Goal: Task Accomplishment & Management: Use online tool/utility

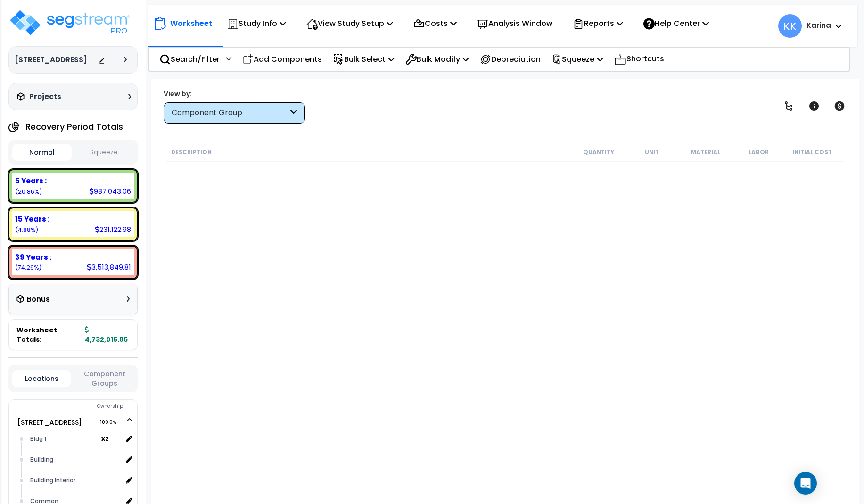
scroll to position [858, 0]
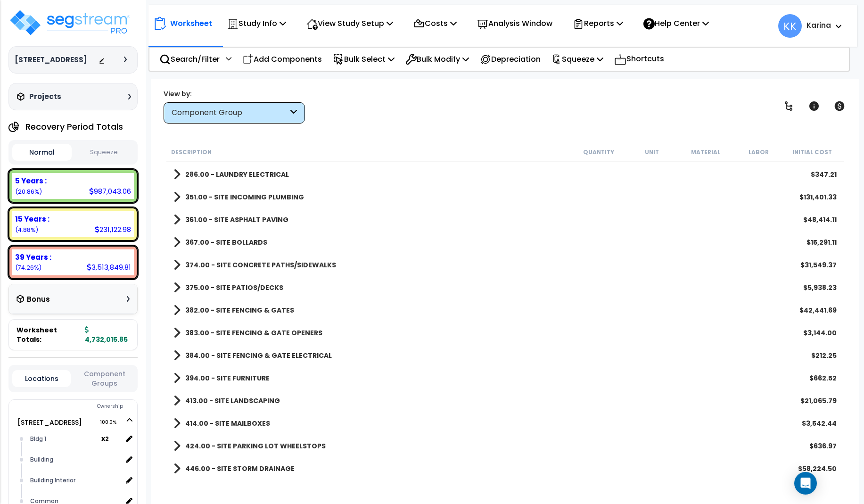
click at [75, 298] on div "Bonus" at bounding box center [72, 299] width 113 height 18
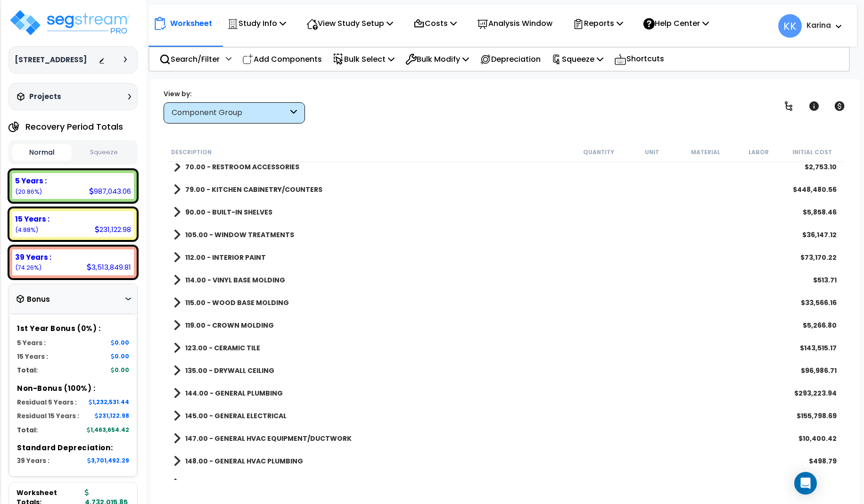
scroll to position [350, 0]
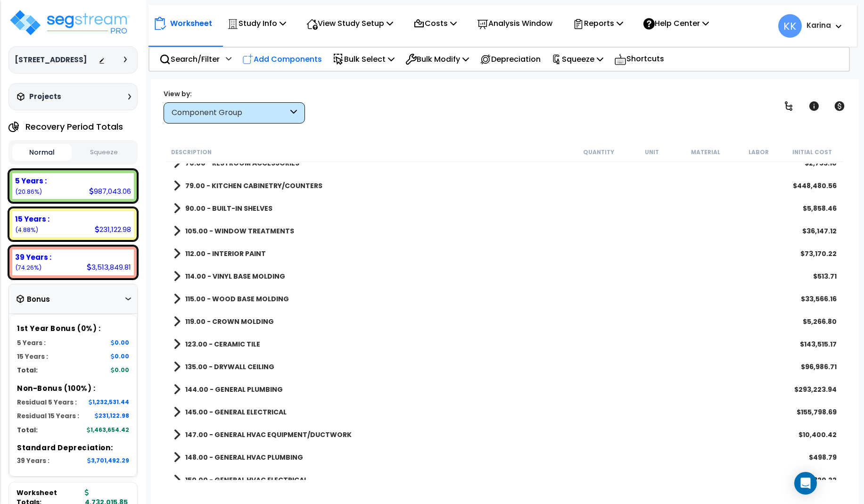
click at [284, 57] on p "Add Components" at bounding box center [282, 59] width 80 height 13
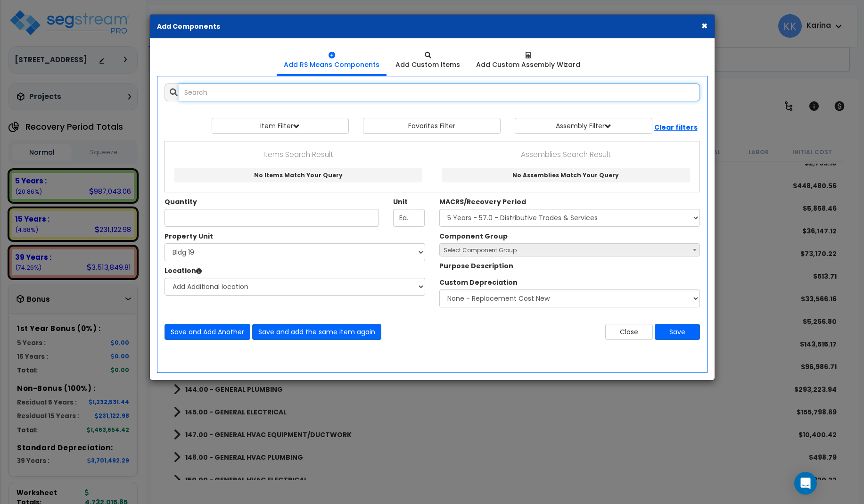
select select
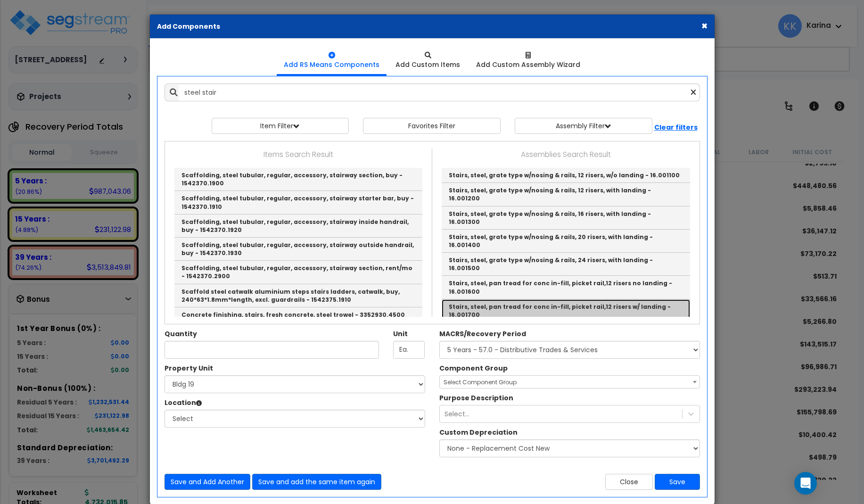
click at [458, 299] on link "Stairs, steel, pan tread for conc in-fill, picket rail,12 risers w/ landing - 1…" at bounding box center [565, 310] width 248 height 23
type input "Stairs, steel, pan tread for conc in-fill, picket rail,12 risers w/ landing - 1…"
type input "Flight"
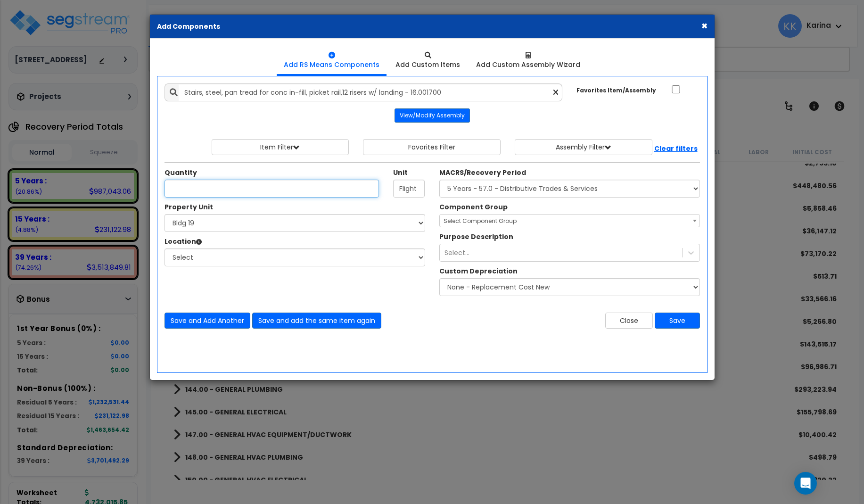
scroll to position [0, 0]
click at [440, 115] on button "View/Modify Assembly" at bounding box center [431, 115] width 75 height 14
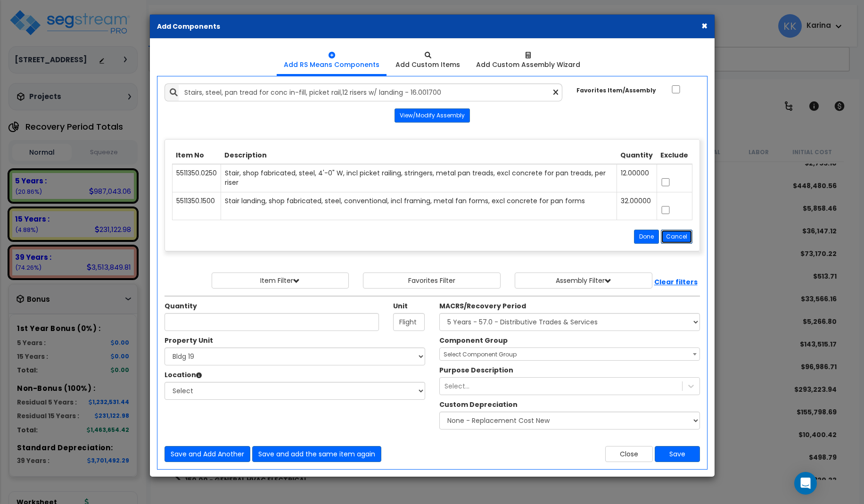
click at [670, 237] on button "Cancel" at bounding box center [677, 236] width 32 height 14
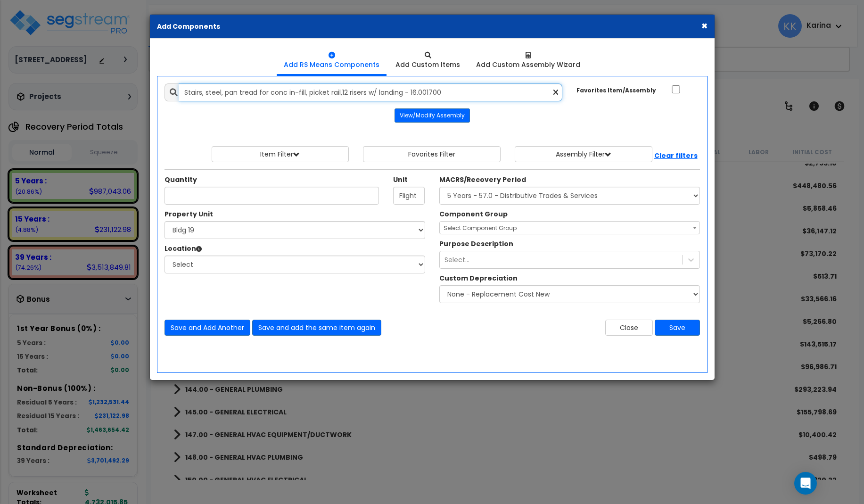
click at [448, 88] on input "Stairs, steel, pan tread for conc in-fill, picket rail,12 risers w/ landing - 1…" at bounding box center [371, 92] width 384 height 18
click at [449, 88] on input "Stairs, steel, pan tread for conc in-fill, picket rail,12 risers w/ landing - 1…" at bounding box center [371, 92] width 384 height 18
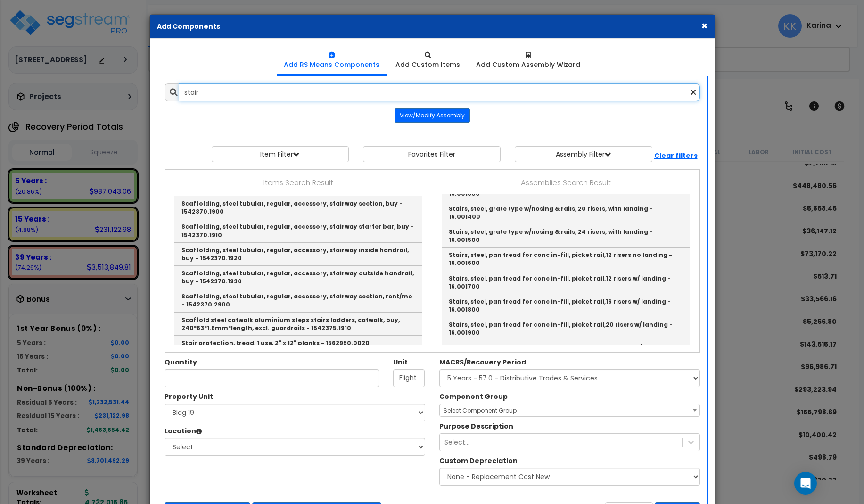
scroll to position [226, 0]
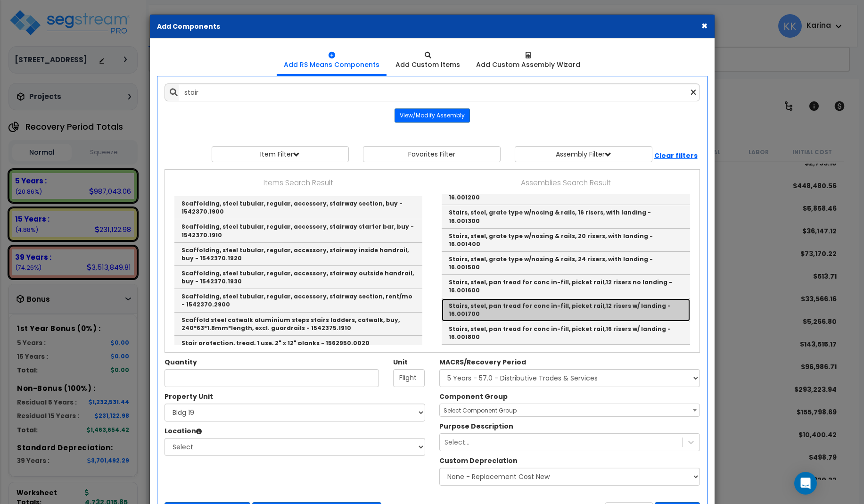
click at [480, 298] on link "Stairs, steel, pan tread for conc in-fill, picket rail,12 risers w/ landing - 1…" at bounding box center [565, 309] width 248 height 23
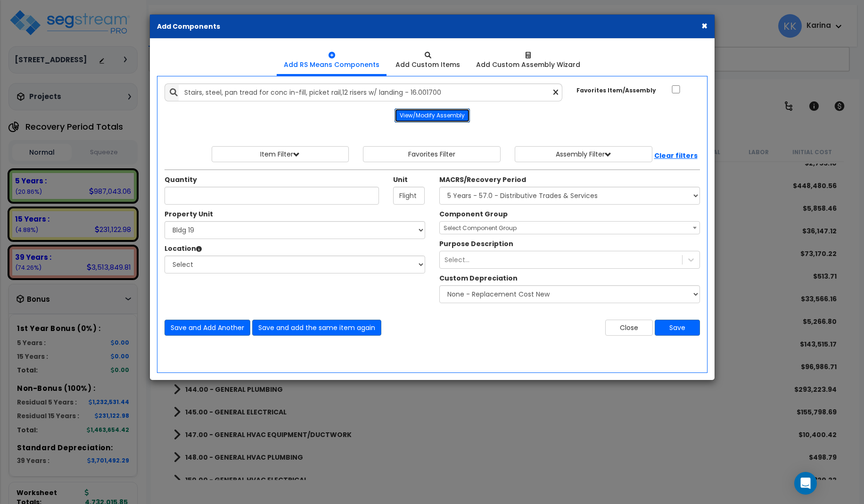
click at [456, 113] on button "View/Modify Assembly" at bounding box center [431, 115] width 75 height 14
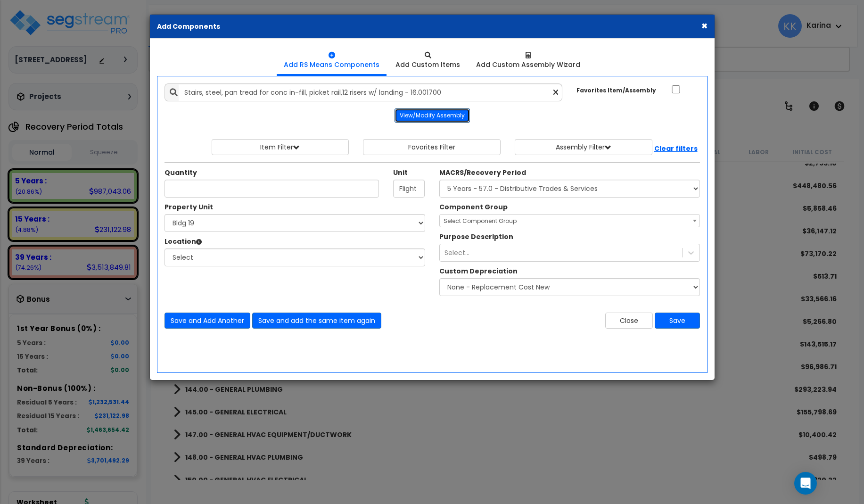
click at [453, 113] on button "View/Modify Assembly" at bounding box center [431, 115] width 75 height 14
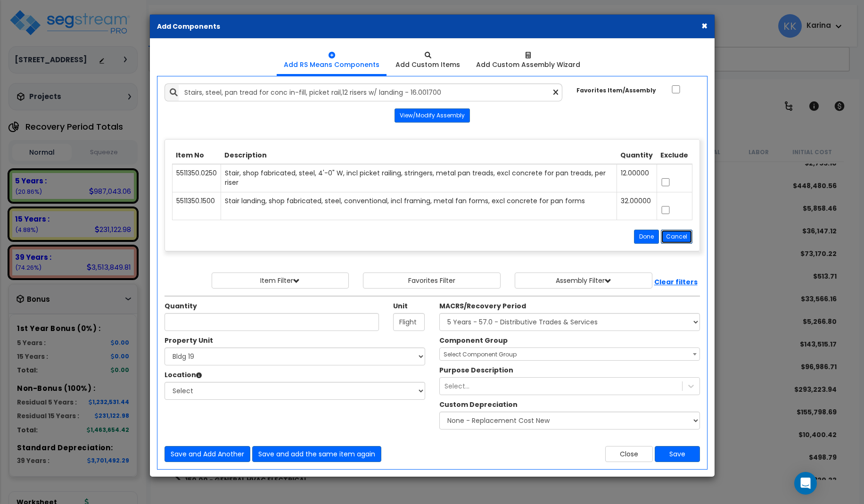
click at [676, 235] on button "Cancel" at bounding box center [677, 236] width 32 height 14
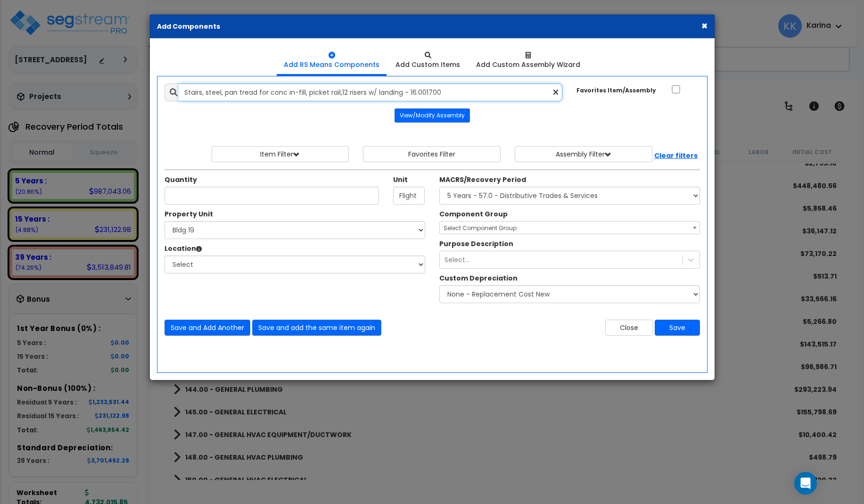
drag, startPoint x: 445, startPoint y: 92, endPoint x: 141, endPoint y: 81, distance: 304.1
click at [179, 83] on input "Stairs, steel, pan tread for conc in-fill, picket rail,12 risers w/ landing - 1…" at bounding box center [371, 92] width 384 height 18
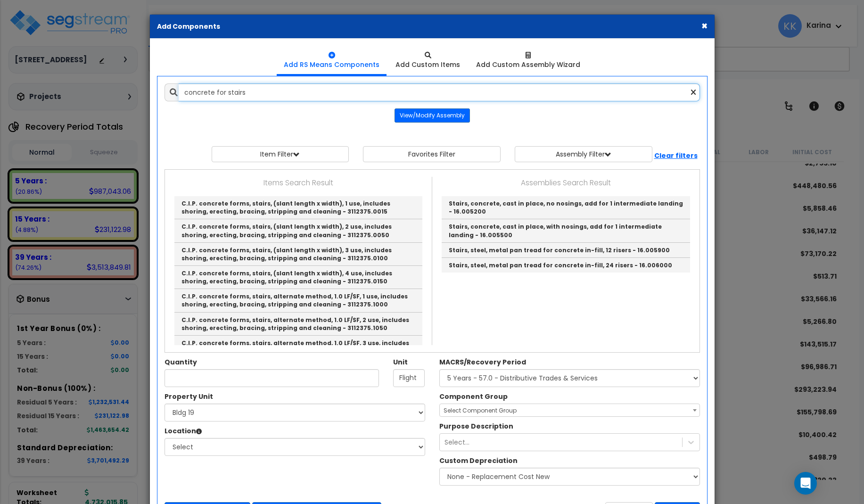
scroll to position [0, 0]
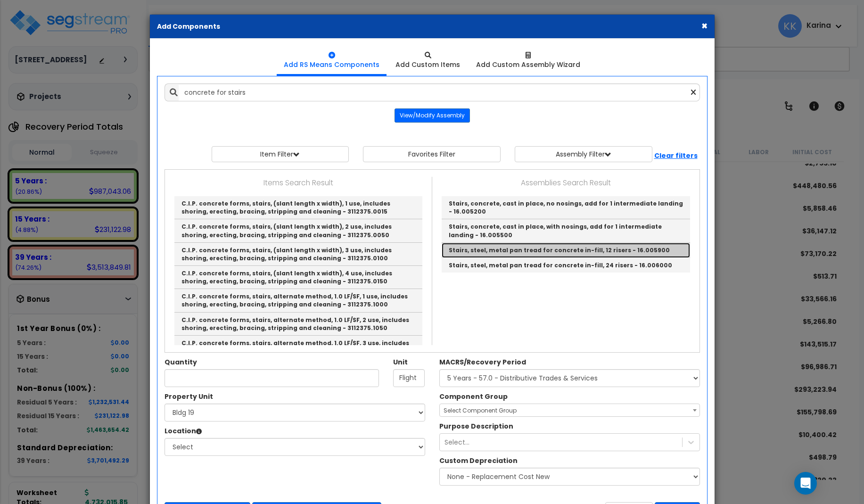
click at [481, 248] on link "Stairs, steel, metal pan tread for concrete in-fill, 12 risers - 16.005900" at bounding box center [565, 250] width 248 height 15
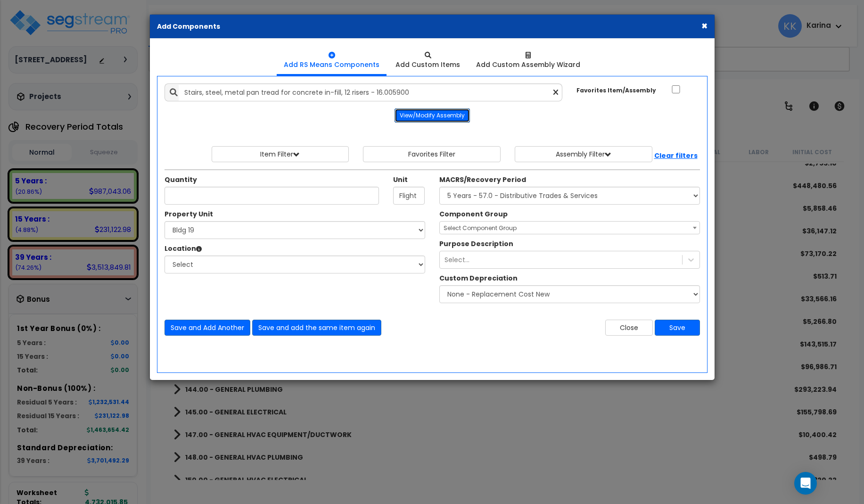
click at [426, 112] on button "View/Modify Assembly" at bounding box center [431, 115] width 75 height 14
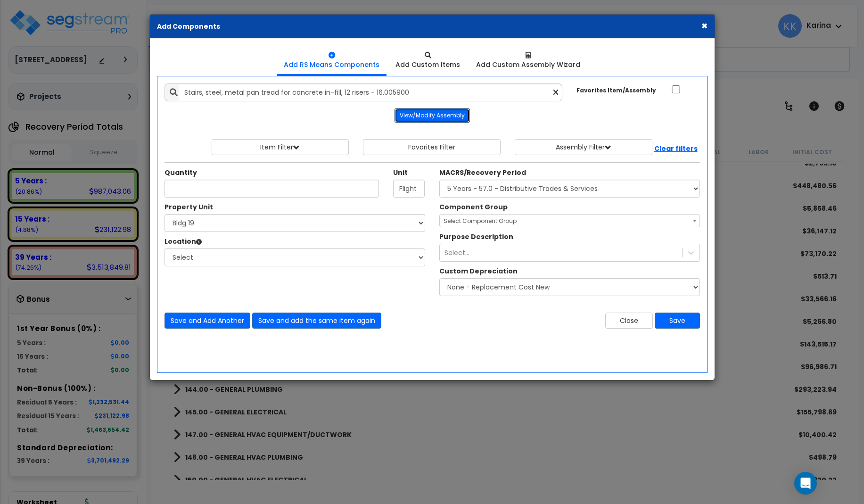
click at [426, 116] on button "View/Modify Assembly" at bounding box center [431, 115] width 75 height 14
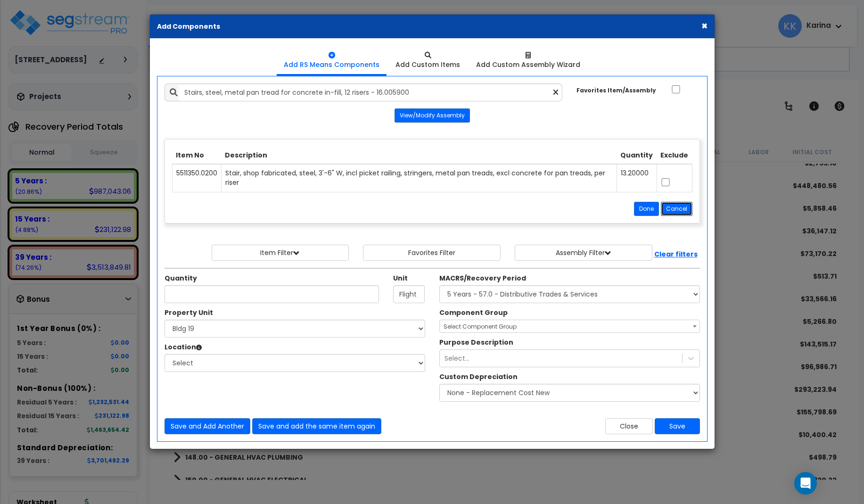
click at [668, 207] on button "Cancel" at bounding box center [677, 209] width 32 height 14
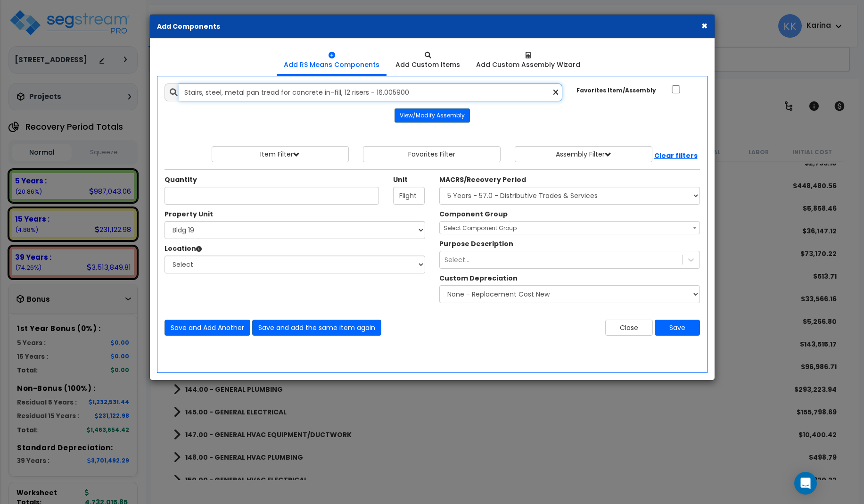
drag, startPoint x: 409, startPoint y: 91, endPoint x: 144, endPoint y: 87, distance: 265.3
click at [179, 87] on input "Stairs, steel, metal pan tread for concrete in-fill, 12 risers - 16.005900" at bounding box center [371, 92] width 384 height 18
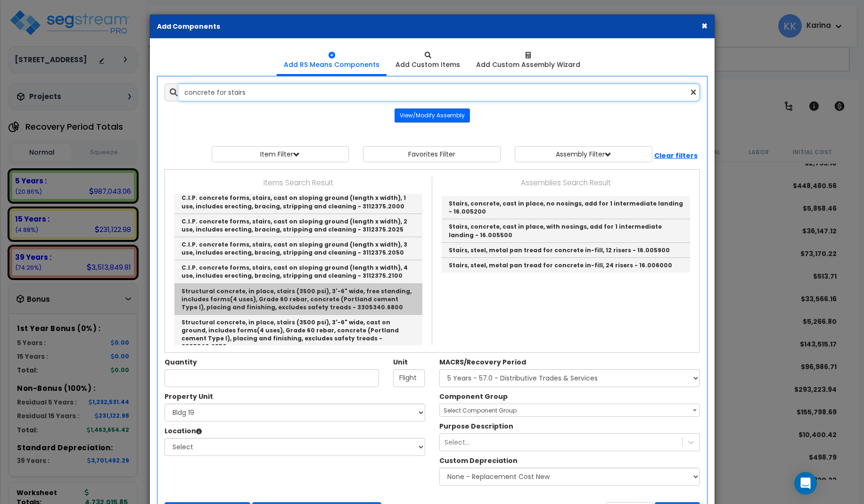
scroll to position [195, 0]
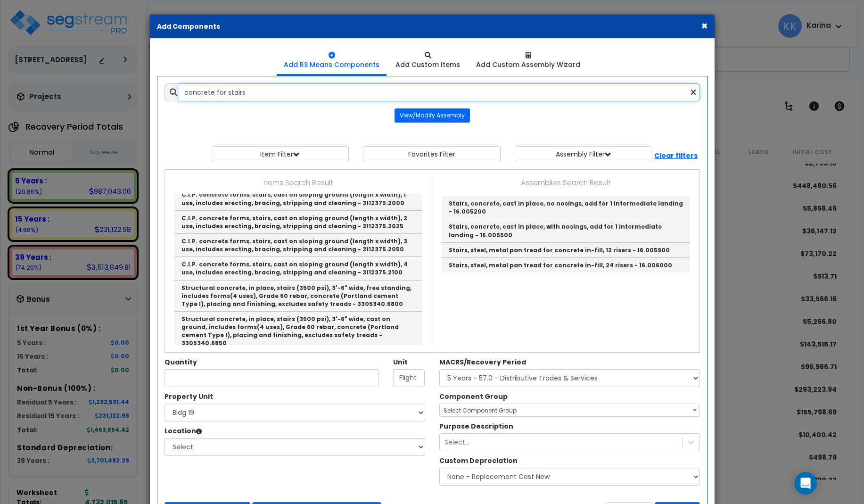
drag, startPoint x: 226, startPoint y: 91, endPoint x: 119, endPoint y: 89, distance: 106.5
click at [179, 89] on input "concrete for stairs" at bounding box center [439, 92] width 521 height 18
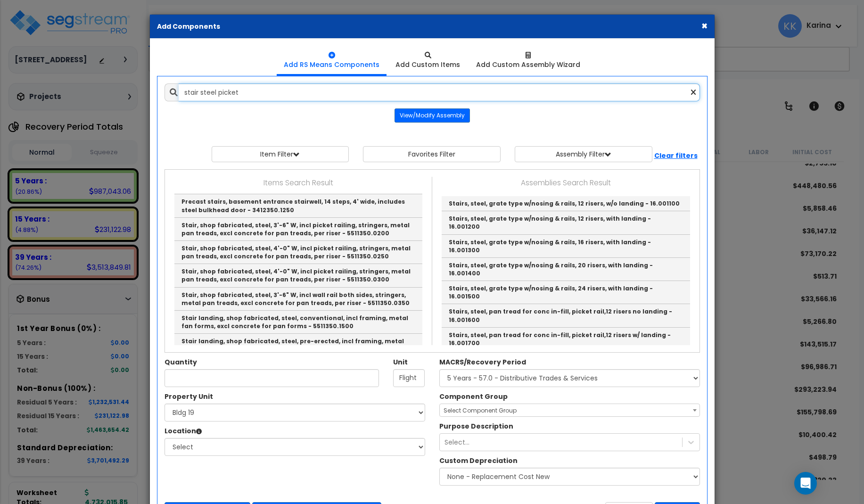
scroll to position [0, 0]
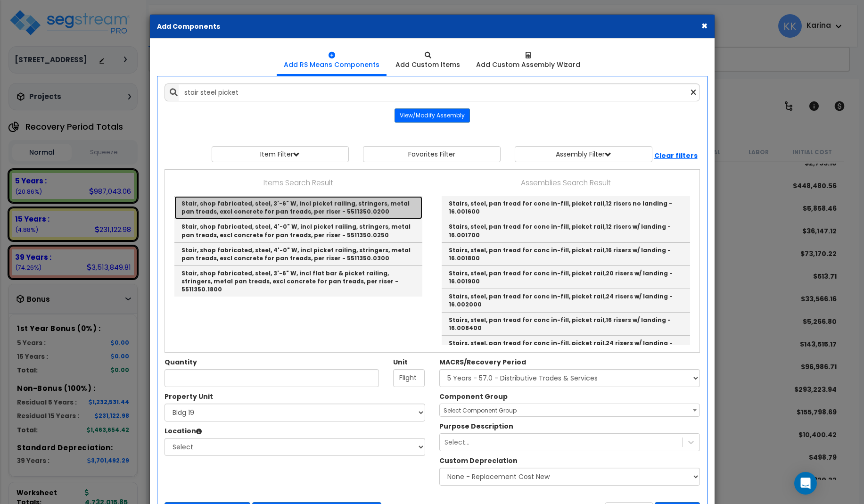
click at [233, 205] on link "Stair, shop fabricated, steel, 3'-6" W, incl picket railing, stringers, metal p…" at bounding box center [298, 207] width 248 height 23
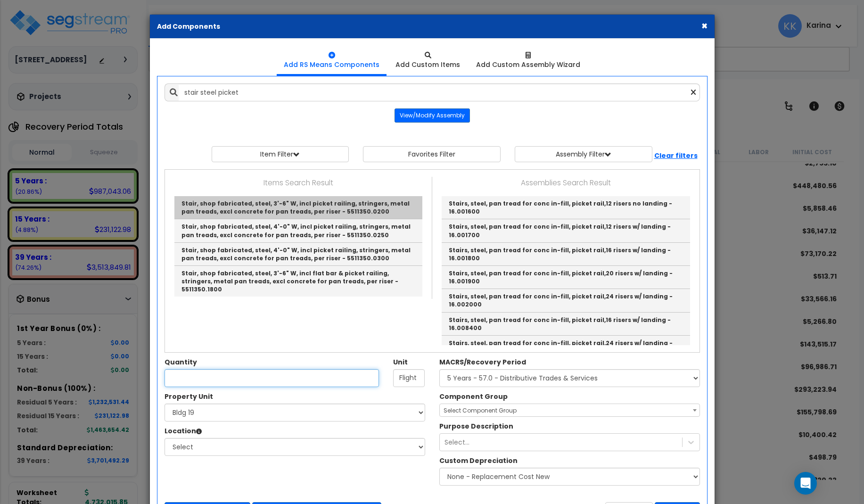
type input "Stair, shop fabricated, steel, 3'-6" W, incl picket railing, stringers, metal p…"
type input "Riser"
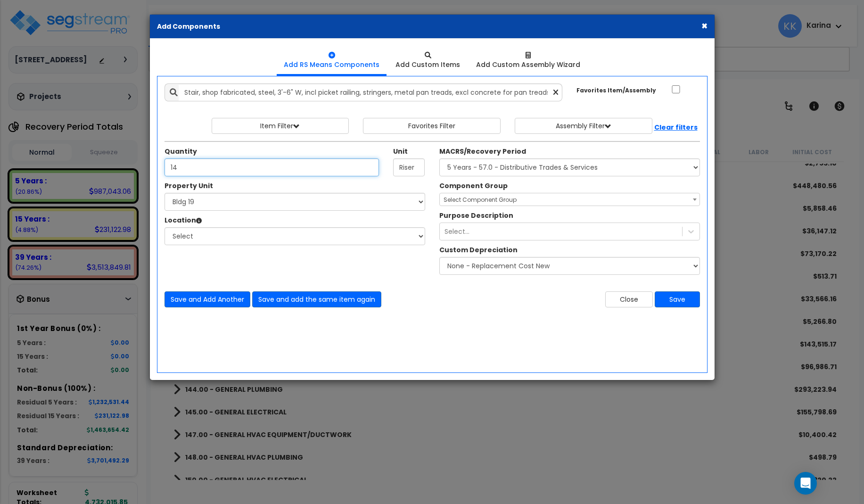
type input "14"
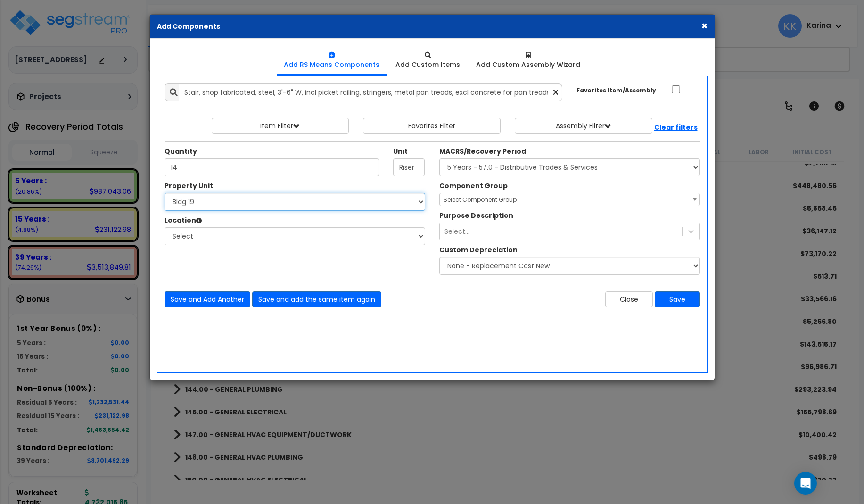
click at [164, 193] on select "Select 3620 Southmore Blvd 3620 Southmore Blvd Clone #10 3620 Southmore Blvd Cl…" at bounding box center [294, 202] width 261 height 18
select select "171708"
click option "Bldg 9" at bounding box center [0, 0] width 0 height 0
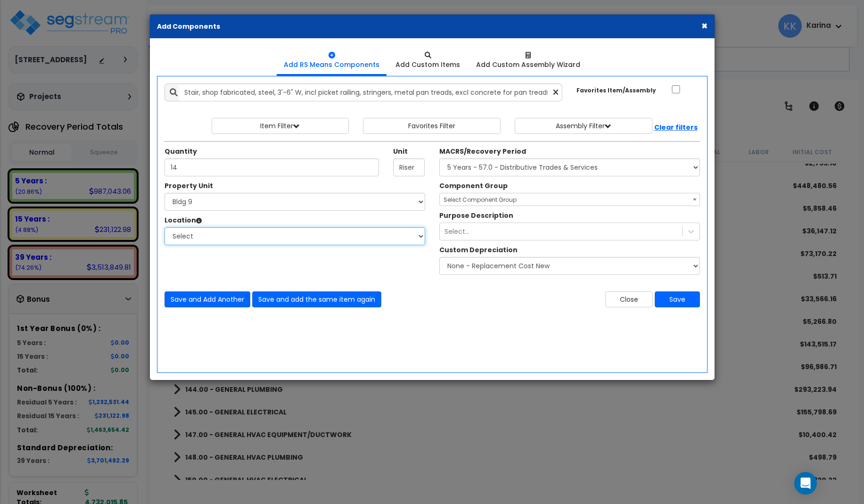
click at [164, 227] on select "Select Bath Bedrooms Bldg exterior Kitchen Site Exterior Add Additional Location" at bounding box center [294, 236] width 261 height 18
select select "31998"
click option "Bldg exterior" at bounding box center [0, 0] width 0 height 0
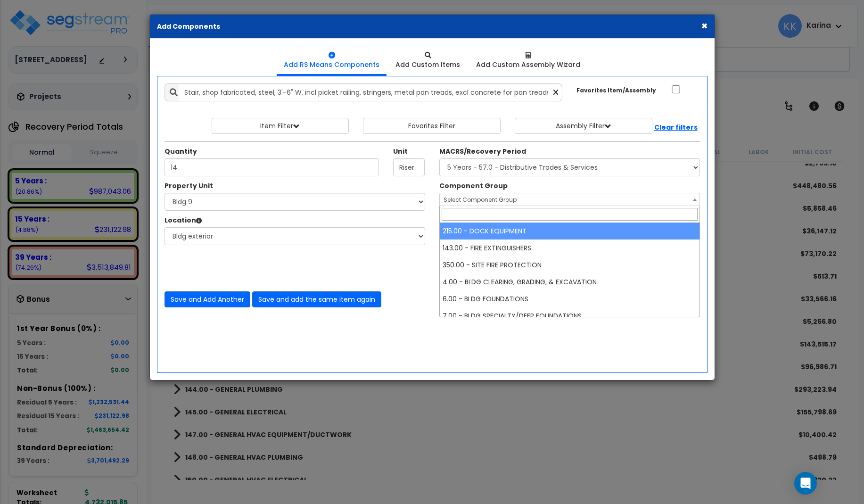
click at [492, 203] on span "Select Component Group" at bounding box center [479, 200] width 73 height 8
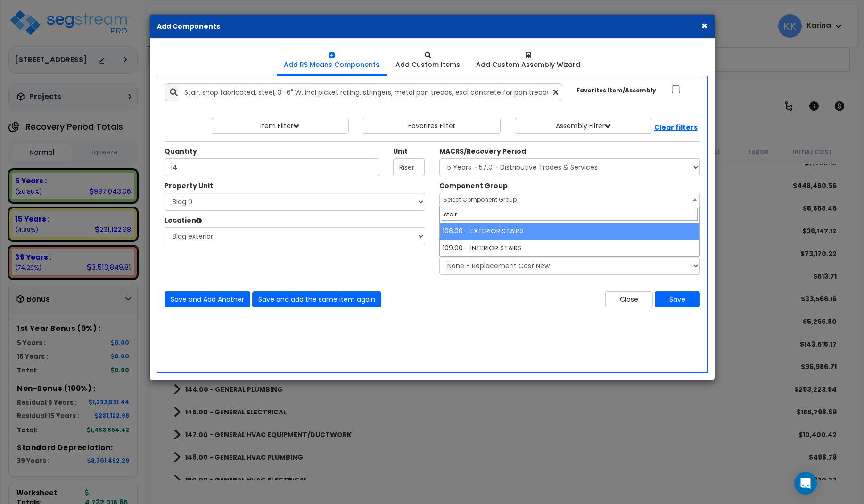
type input "stair"
select select "56921"
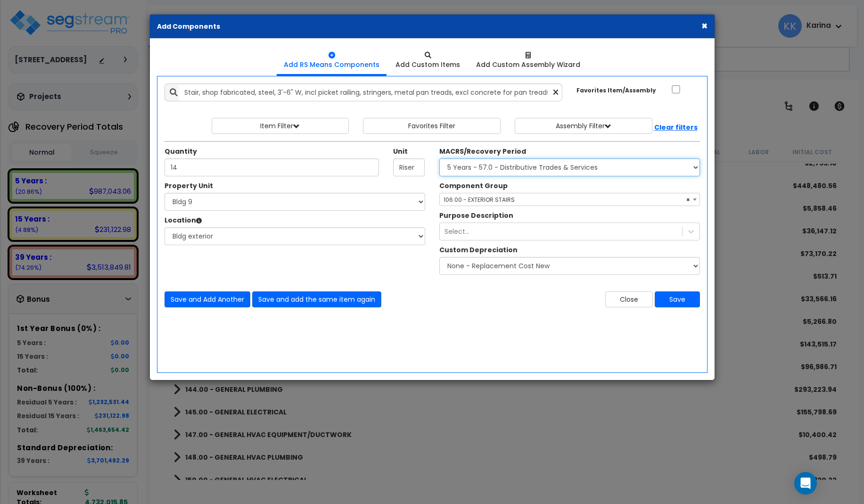
click at [439, 158] on select "Select MACRS/Recovery Period 5 Years - 57.0 - Distributive Trades & Services 5 …" at bounding box center [569, 167] width 261 height 18
click option "39 Years - NA - Long-Life Property" at bounding box center [0, 0] width 0 height 0
click at [439, 158] on select "Select MACRS/Recovery Period 5 Years - 57.0 - Distributive Trades & Services 5 …" at bounding box center [569, 167] width 261 height 18
select select "3666"
click option "15 Years - 00.3 - Land Improvements" at bounding box center [0, 0] width 0 height 0
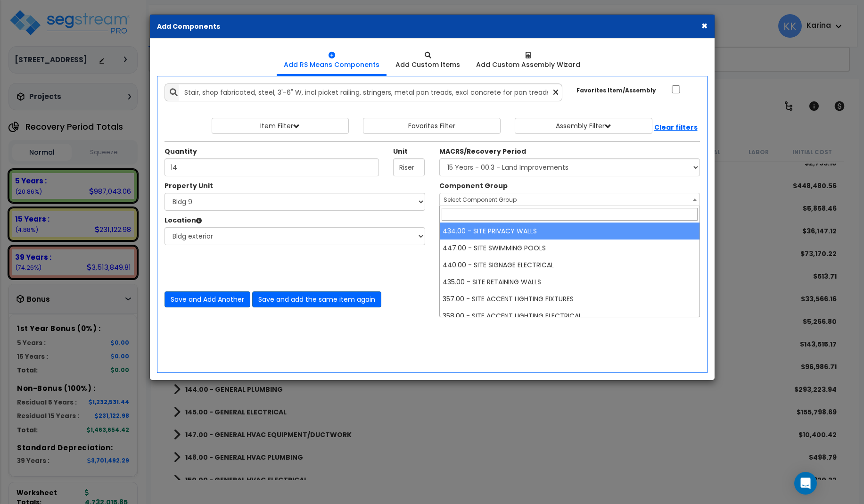
click at [510, 199] on span "Select Component Group" at bounding box center [479, 200] width 73 height 8
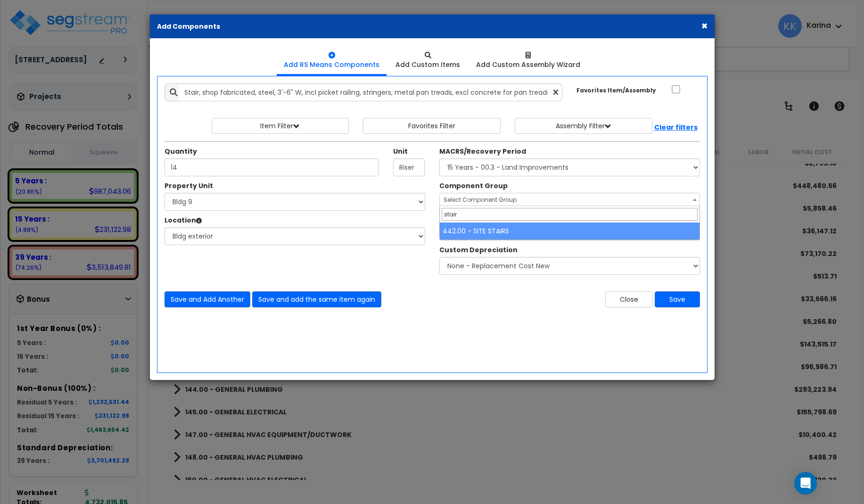
type input "stairs"
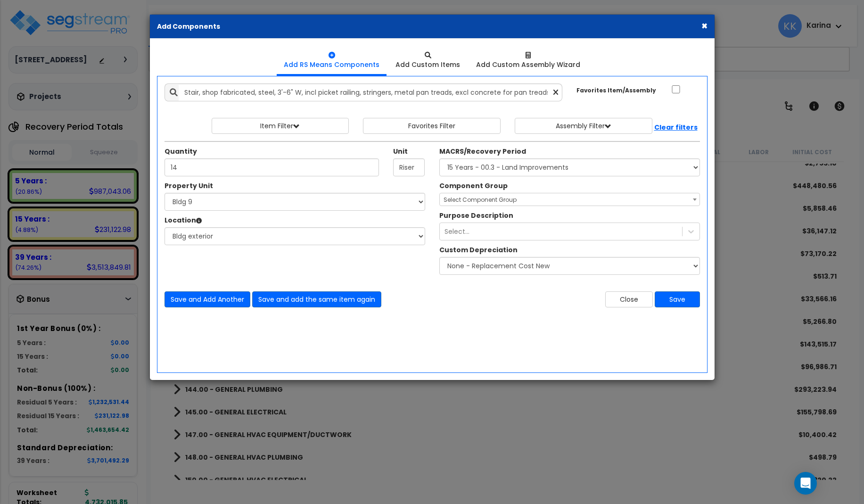
click at [482, 165] on select "Select MACRS/Recovery Period 5 Years - 57.0 - Distributive Trades & Services 5 …" at bounding box center [569, 167] width 261 height 18
click at [439, 158] on select "Select MACRS/Recovery Period 5 Years - 57.0 - Distributive Trades & Services 5 …" at bounding box center [569, 167] width 261 height 18
select select "3669"
click option "39 Years - NA - Long-Life Property" at bounding box center [0, 0] width 0 height 0
click at [464, 199] on span "Select Component Group" at bounding box center [479, 200] width 73 height 8
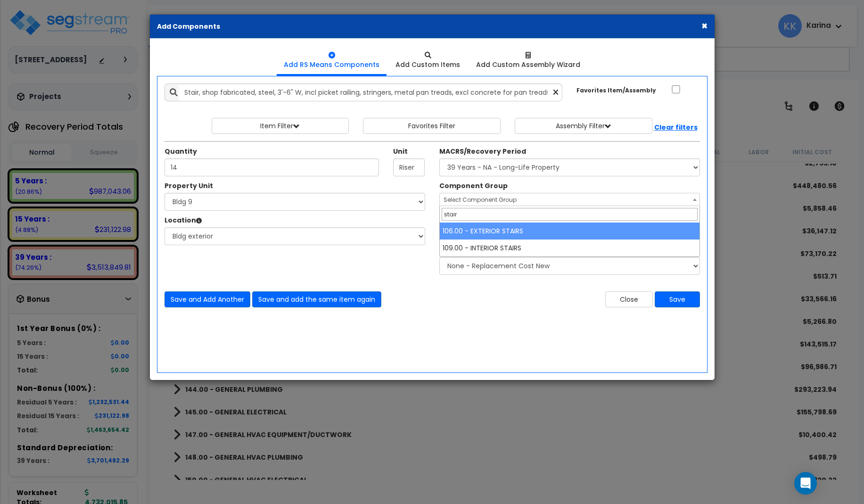
type input "stair"
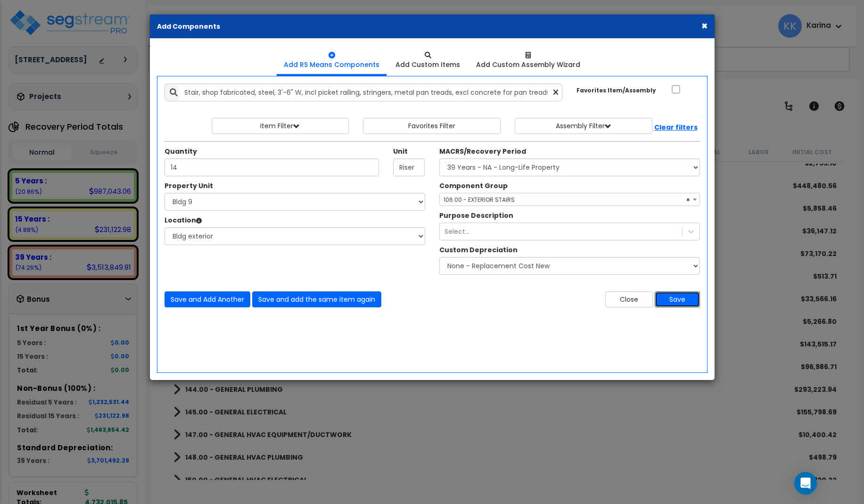
click at [673, 302] on button "Save" at bounding box center [676, 299] width 45 height 16
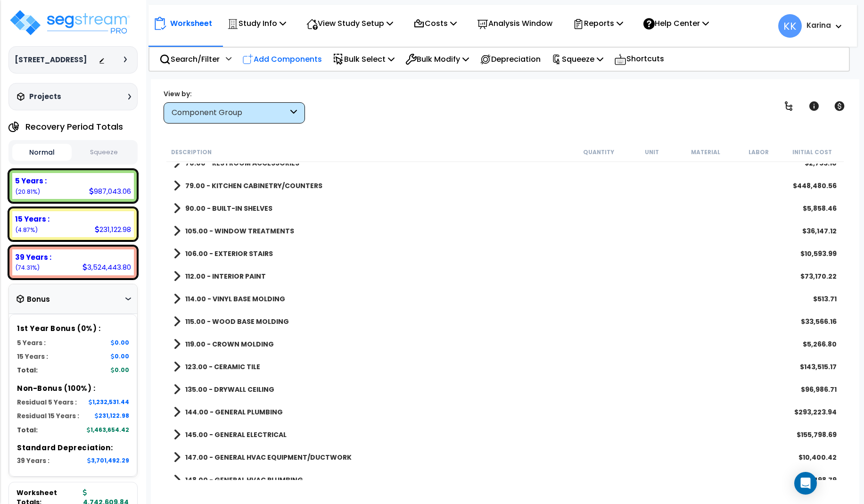
click at [282, 57] on p "Add Components" at bounding box center [282, 59] width 80 height 13
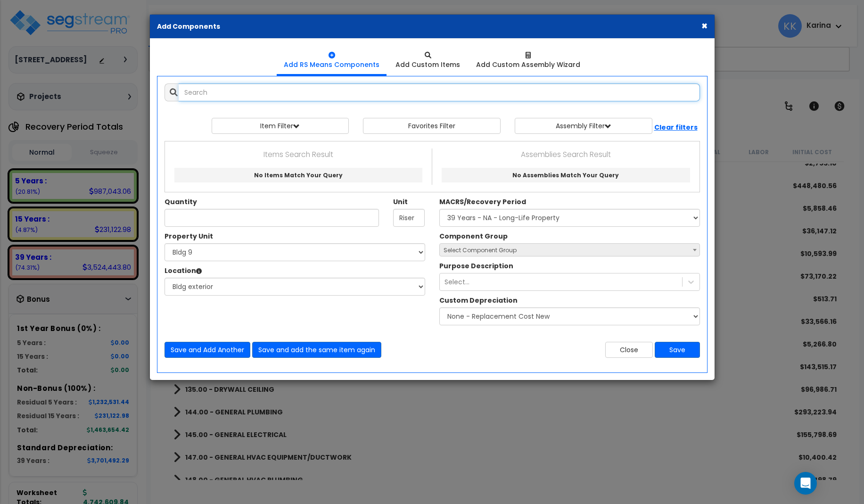
select select
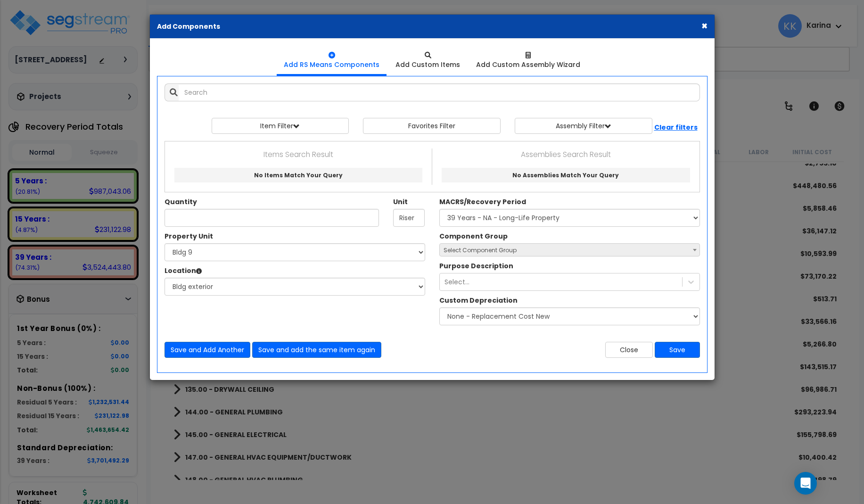
click at [279, 58] on ul "Add RS Means Components Add Custom Items Add Custom Assembly Wizard" at bounding box center [432, 61] width 550 height 30
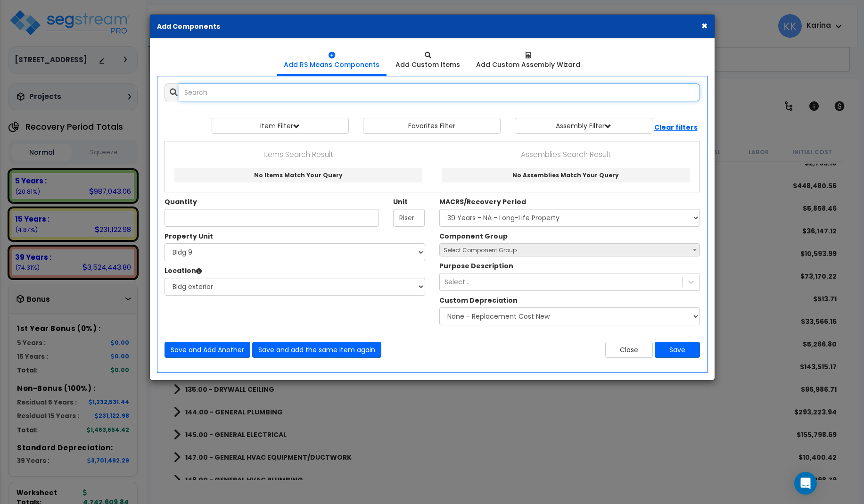
click at [218, 91] on input "text" at bounding box center [439, 92] width 521 height 18
select select
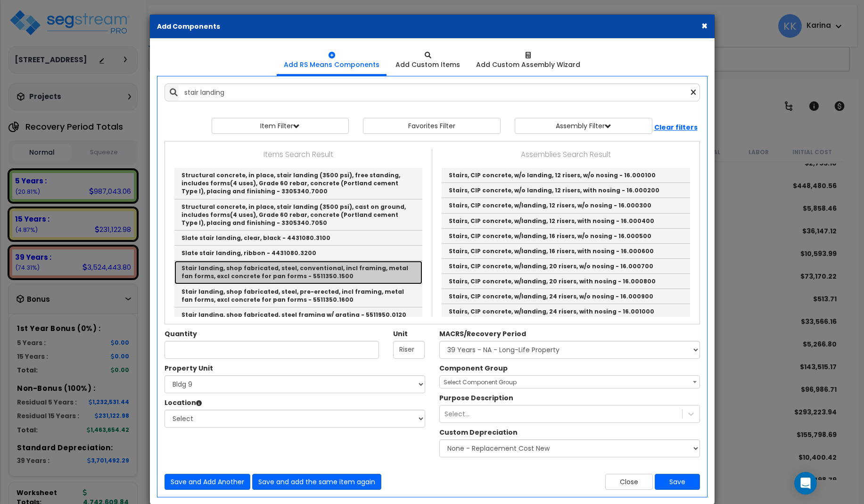
click at [252, 275] on link "Stair landing, shop fabricated, steel, conventional, incl framing, metal fan fo…" at bounding box center [298, 272] width 248 height 23
type input "Stair landing, shop fabricated, steel, conventional, incl framing, metal fan fo…"
type input "S.F."
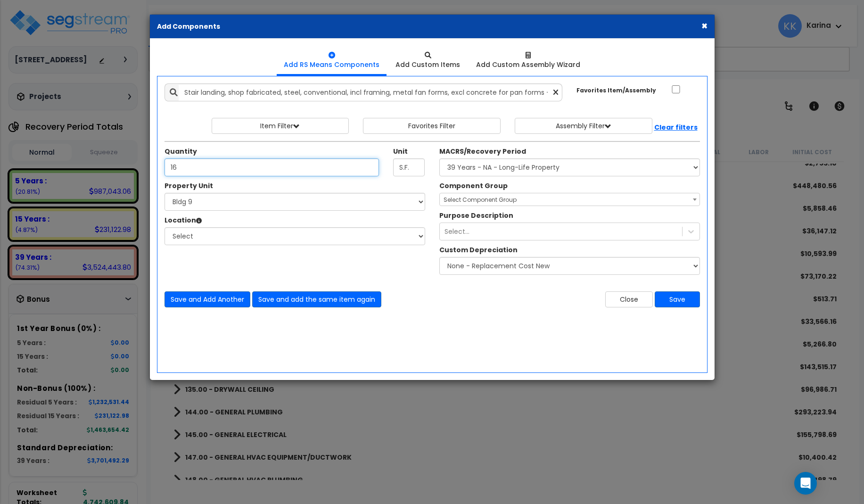
type input "16"
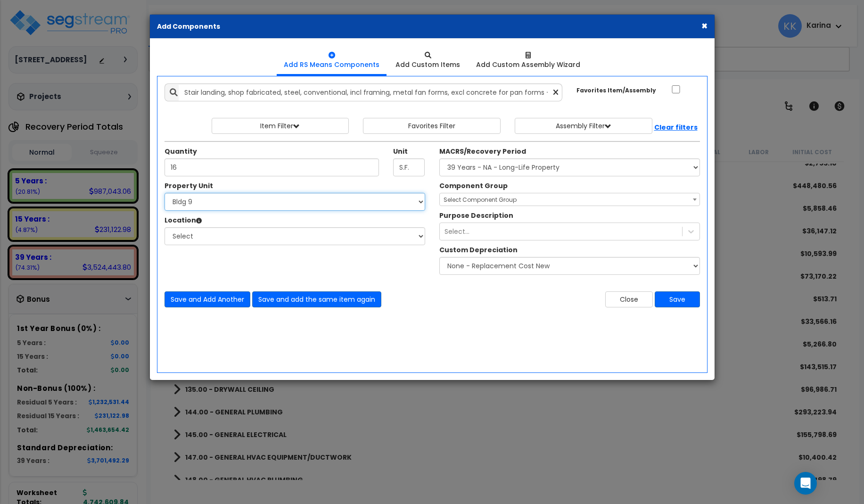
click at [164, 193] on select "Select 3620 Southmore Blvd 3620 Southmore Blvd Clone #10 3620 Southmore Blvd Cl…" at bounding box center [294, 202] width 261 height 18
select select "171708"
click option "Bldg 9" at bounding box center [0, 0] width 0 height 0
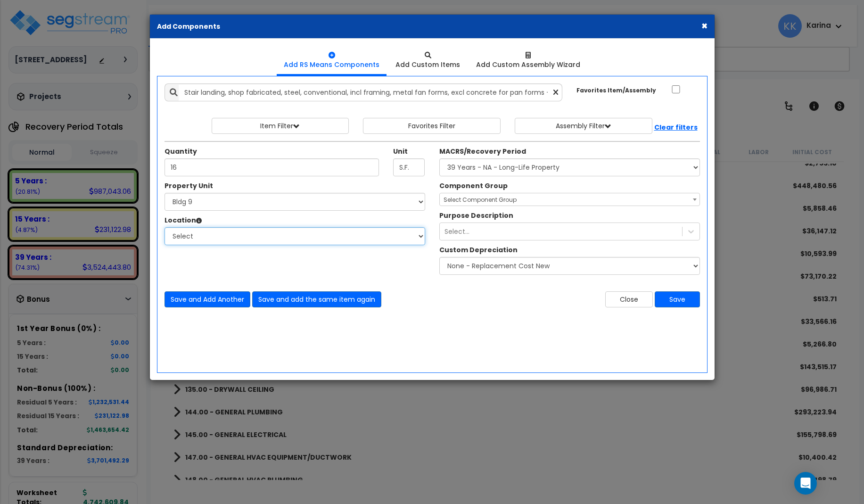
click at [164, 227] on select "Select Bath Bedrooms Bldg exterior Kitchen Site Exterior Add Additional Location" at bounding box center [294, 236] width 261 height 18
select select "462"
click option "Site Exterior" at bounding box center [0, 0] width 0 height 0
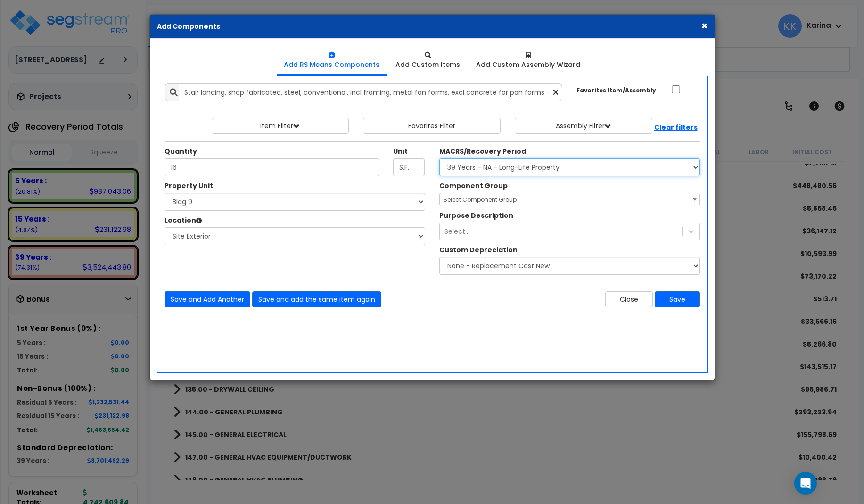
click at [439, 158] on select "Select MACRS/Recovery Period 5 Years - 57.0 - Distributive Trades & Services 5 …" at bounding box center [569, 167] width 261 height 18
select select "3669"
click option "39 Years - NA - Long-Life Property" at bounding box center [0, 0] width 0 height 0
click at [470, 201] on span "Select Component Group" at bounding box center [479, 200] width 73 height 8
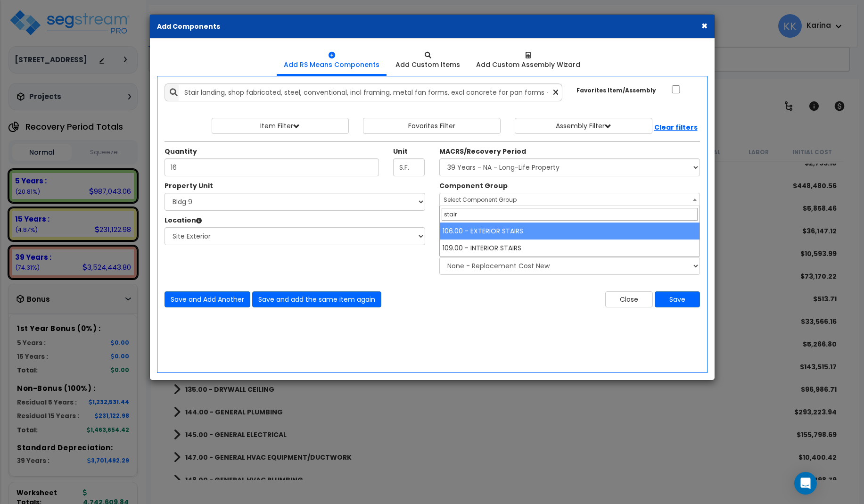
type input "stair"
select select "56921"
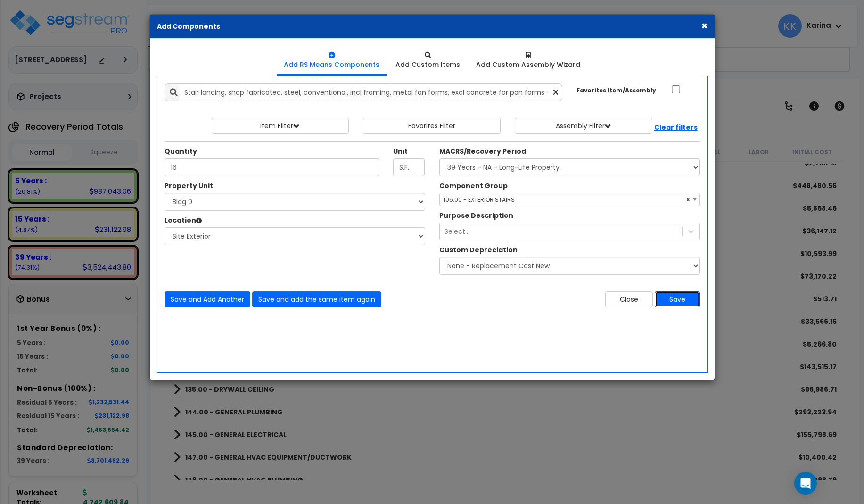
click at [662, 301] on button "Save" at bounding box center [676, 299] width 45 height 16
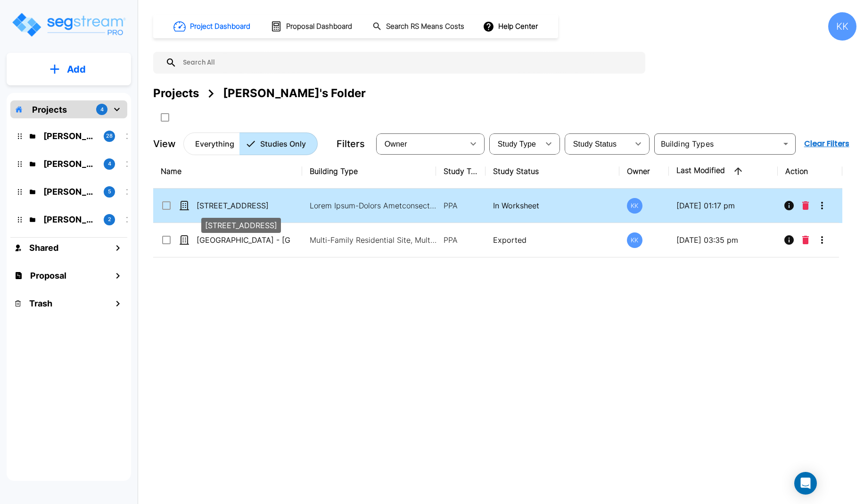
click at [229, 205] on p "[STREET_ADDRESS]" at bounding box center [243, 205] width 94 height 11
checkbox input "true"
click at [229, 205] on p "[STREET_ADDRESS]" at bounding box center [243, 205] width 94 height 11
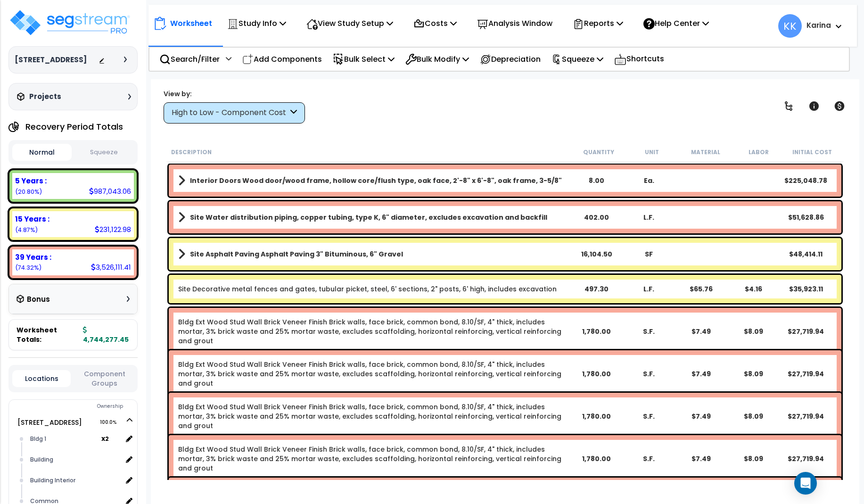
click at [231, 115] on div "High to Low - Component Cost" at bounding box center [229, 112] width 116 height 11
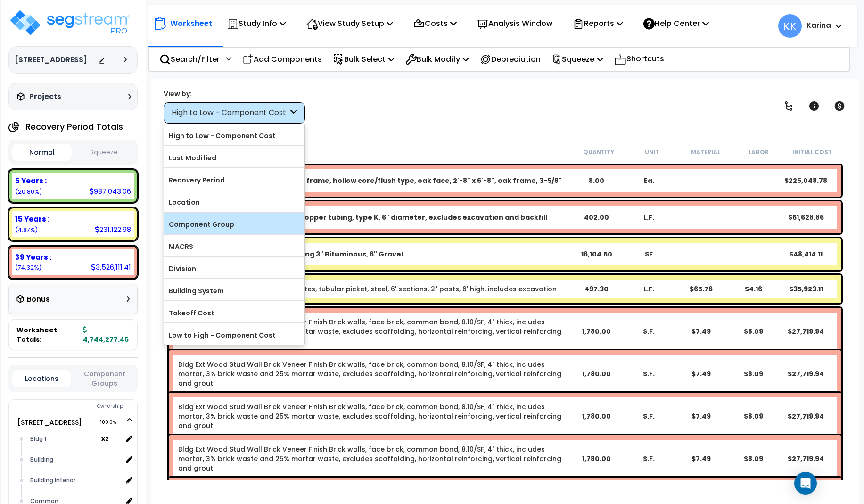
click at [212, 220] on label "Component Group" at bounding box center [234, 224] width 140 height 14
click at [0, 0] on input "Component Group" at bounding box center [0, 0] width 0 height 0
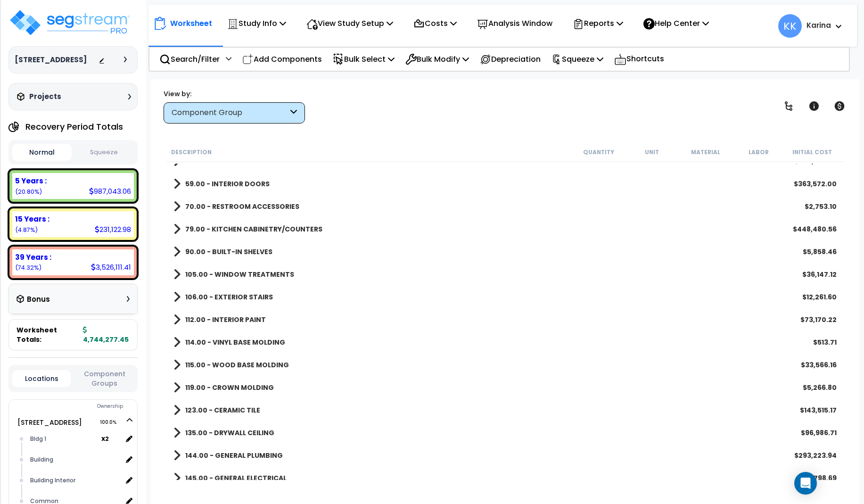
scroll to position [396, 0]
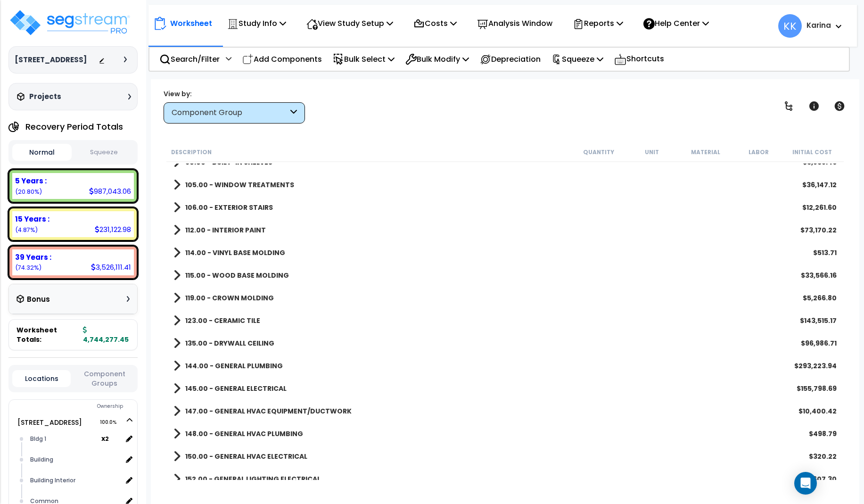
click at [176, 205] on span at bounding box center [176, 207] width 7 height 13
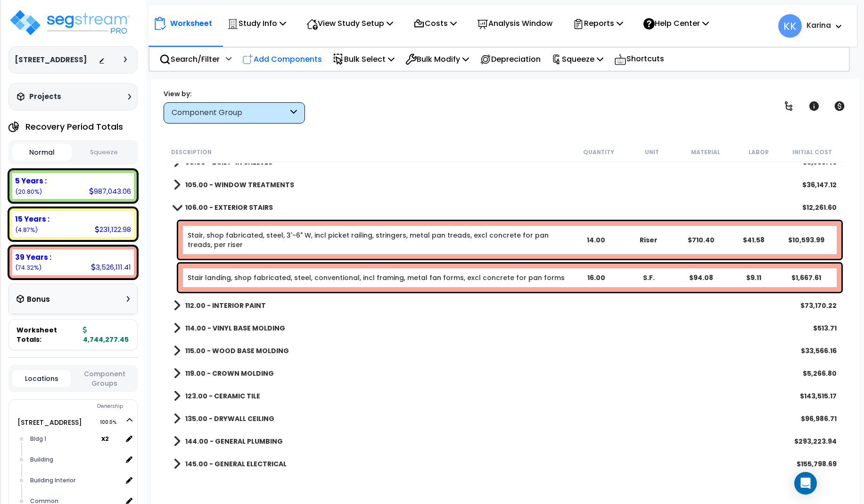
click at [287, 58] on p "Add Components" at bounding box center [282, 59] width 80 height 13
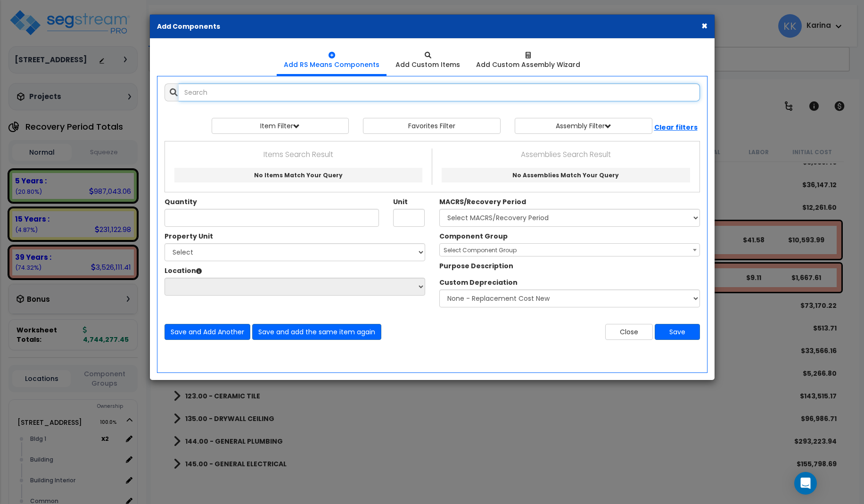
select select
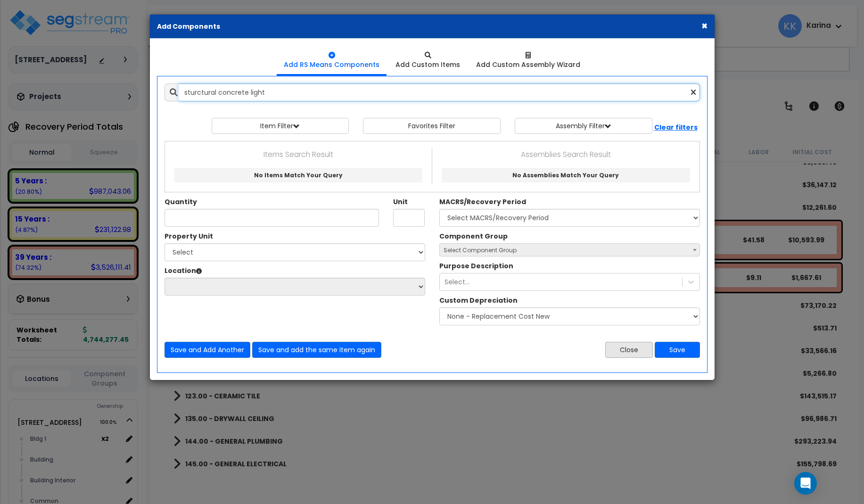
type input "sturctural concrete light"
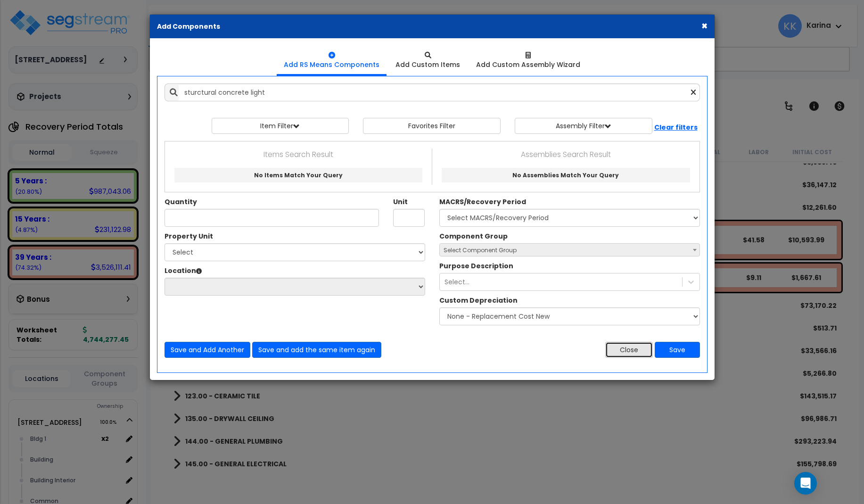
click at [626, 352] on button "Close" at bounding box center [629, 350] width 48 height 16
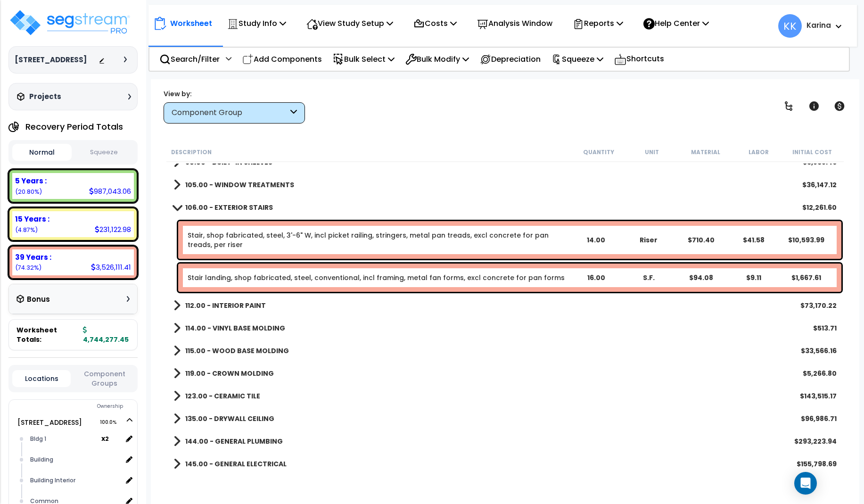
click at [471, 358] on div "115.00 - WOOD BASE MOLDING $33,566.16" at bounding box center [505, 350] width 672 height 23
